Goal: Task Accomplishment & Management: Complete application form

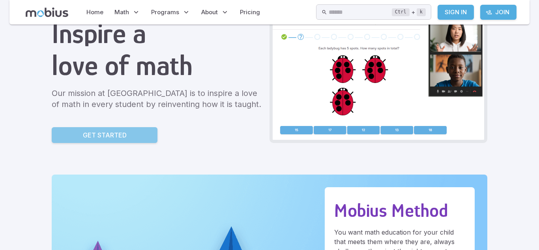
click at [103, 136] on p "Get Started" at bounding box center [105, 134] width 44 height 9
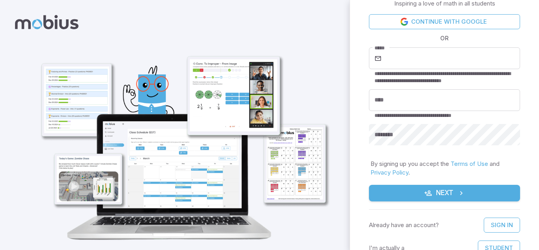
scroll to position [21, 0]
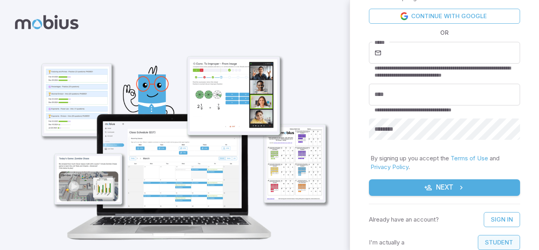
click at [493, 242] on button "Student" at bounding box center [499, 242] width 42 height 15
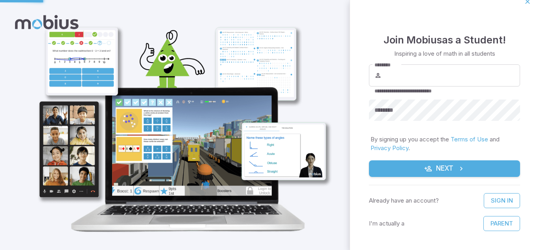
scroll to position [10, 0]
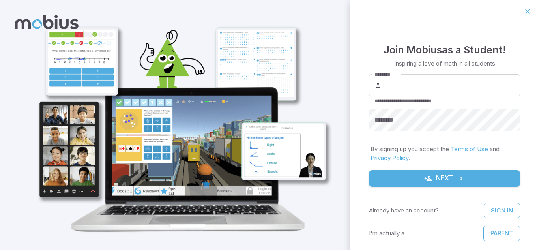
scroll to position [12, 0]
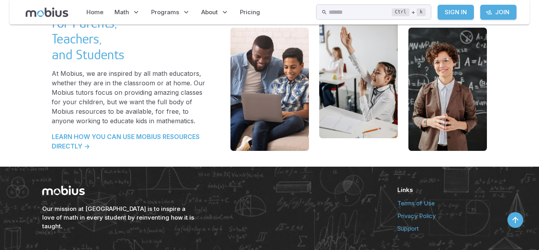
scroll to position [1714, 0]
